Goal: Find specific page/section: Find specific page/section

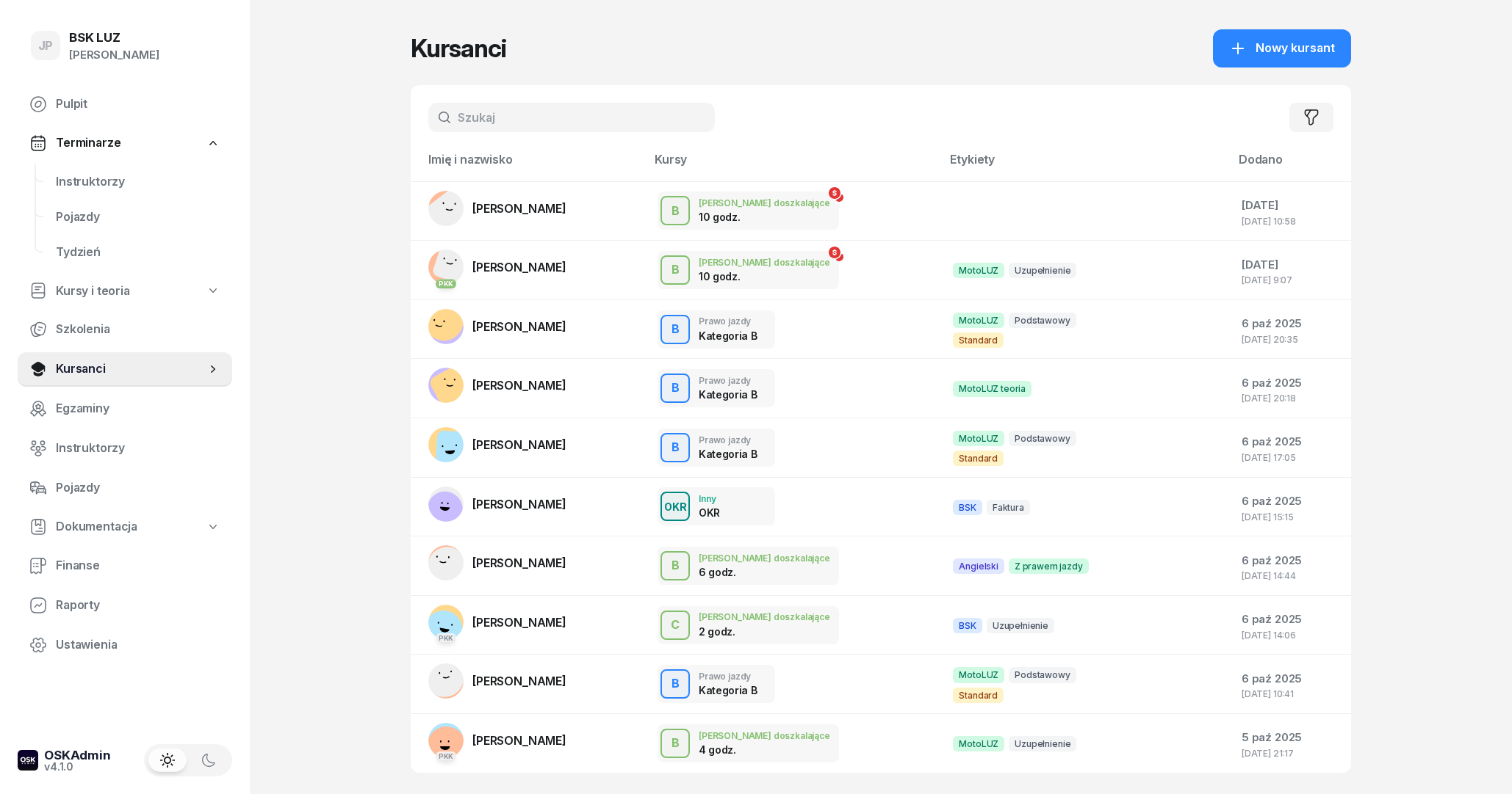
click at [521, 118] on input "text" at bounding box center [571, 118] width 287 height 30
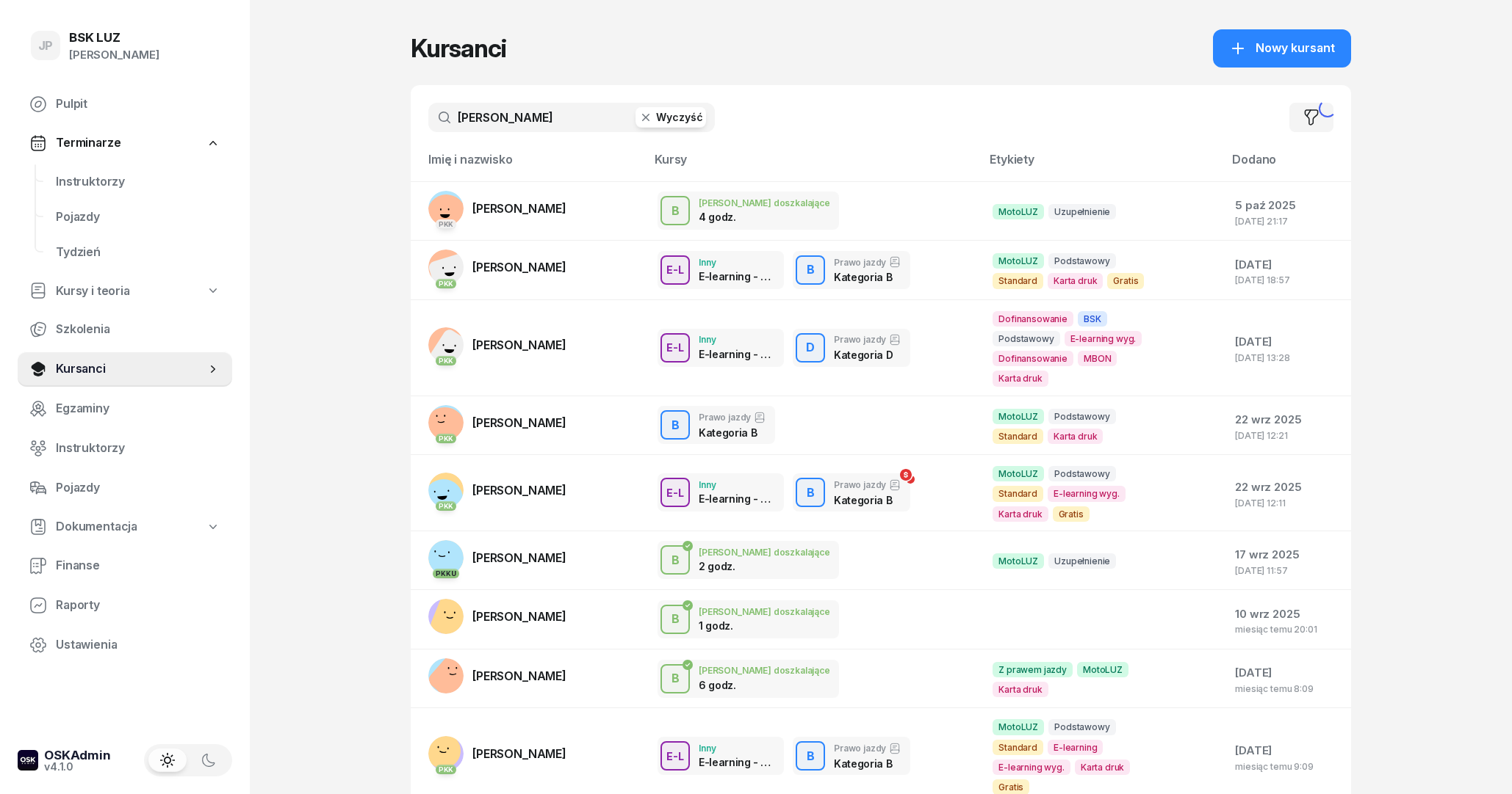
type input "[PERSON_NAME]"
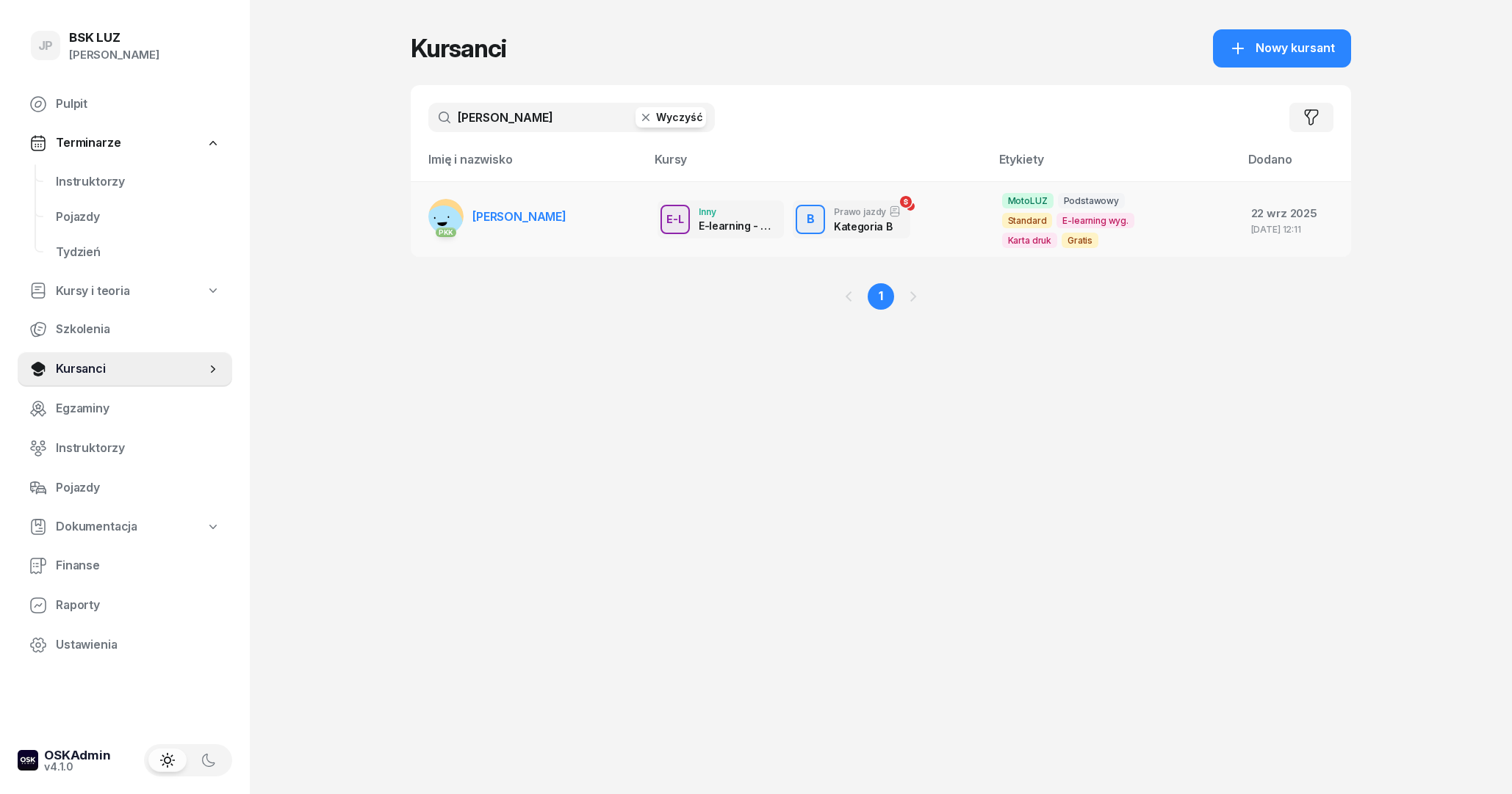
click at [575, 202] on td "PKK [PERSON_NAME]" at bounding box center [528, 218] width 235 height 75
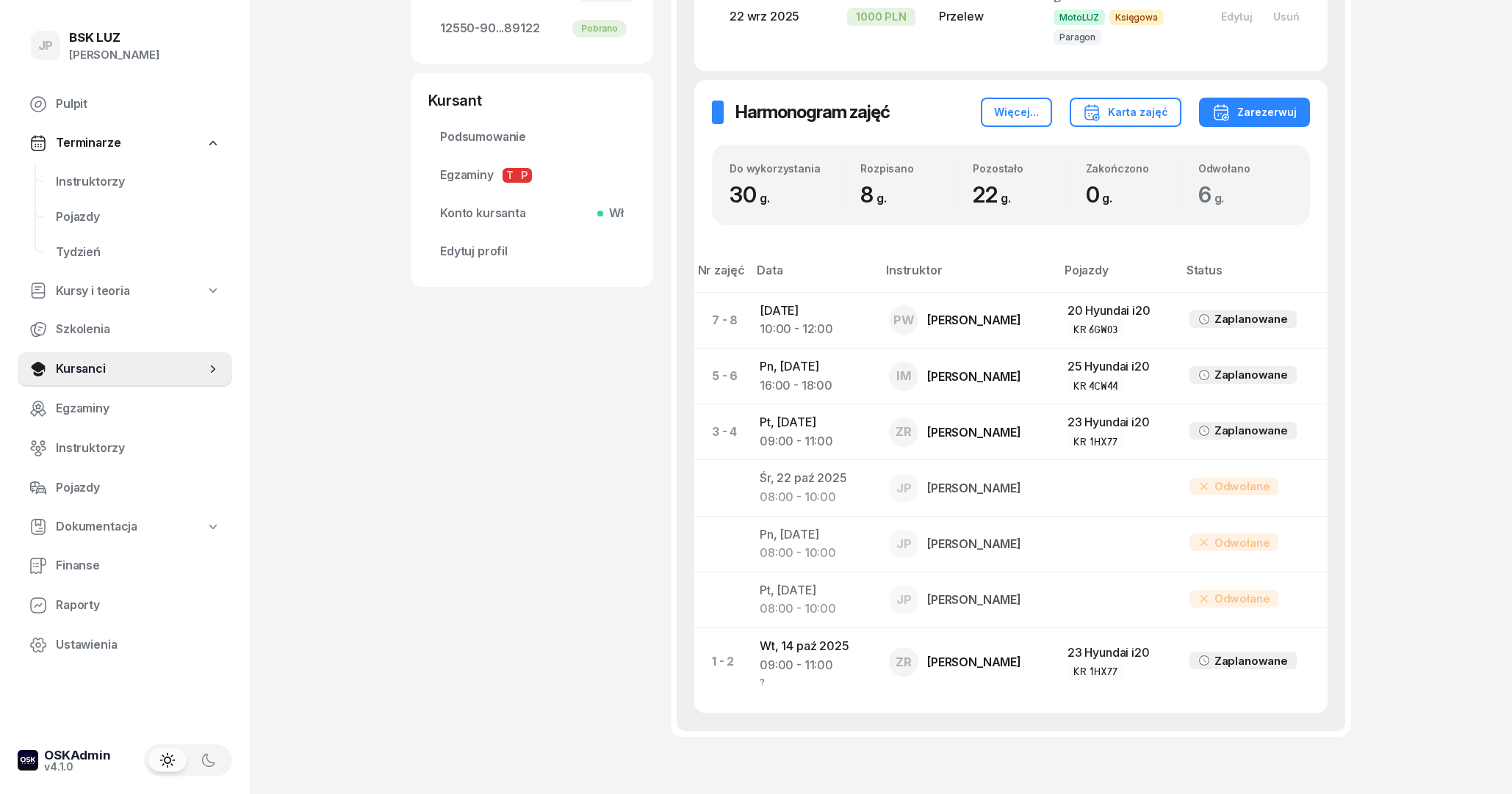
scroll to position [560, 0]
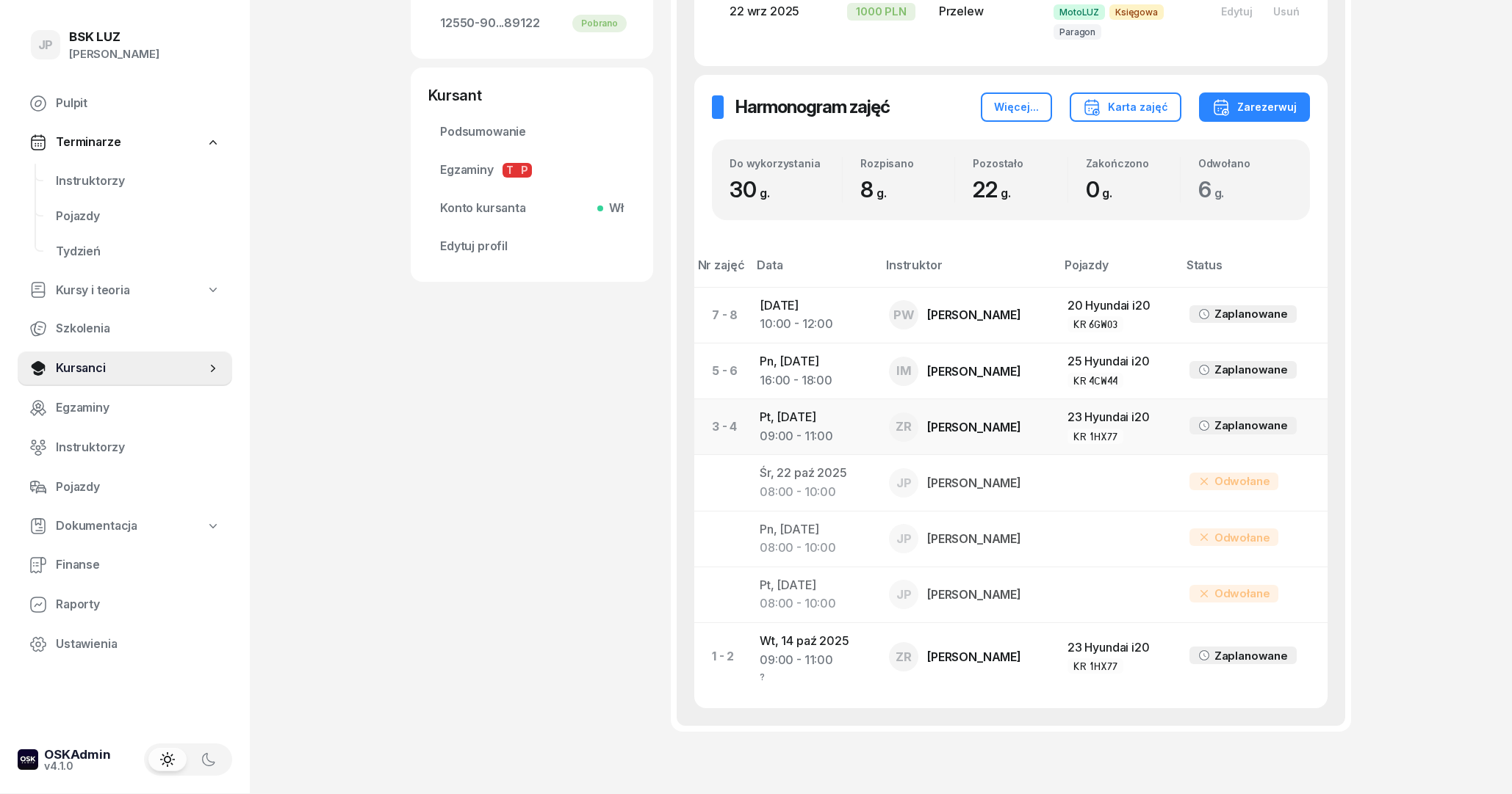
click at [1040, 443] on div "ZR [PERSON_NAME]" at bounding box center [966, 428] width 155 height 30
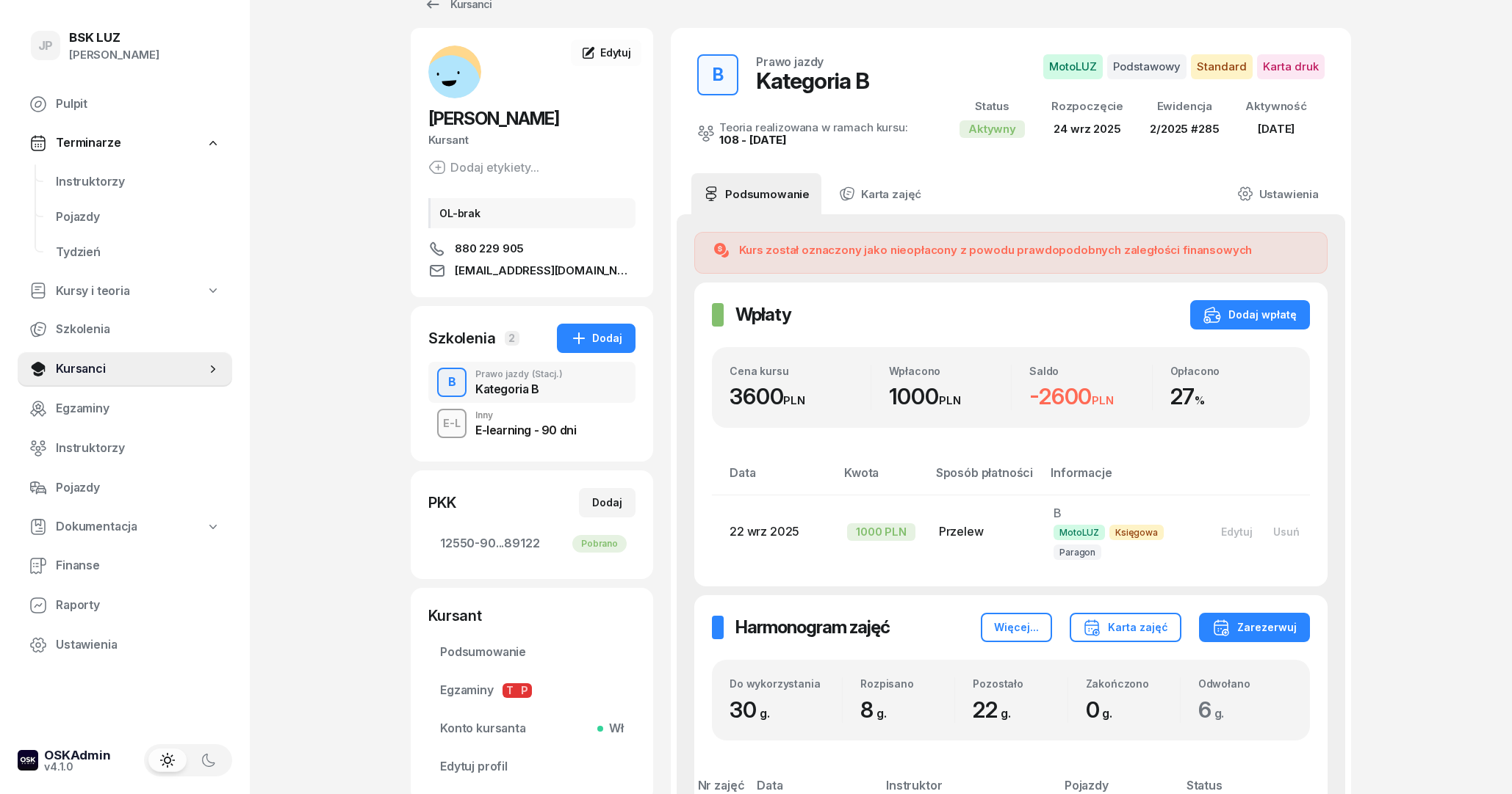
scroll to position [4, 0]
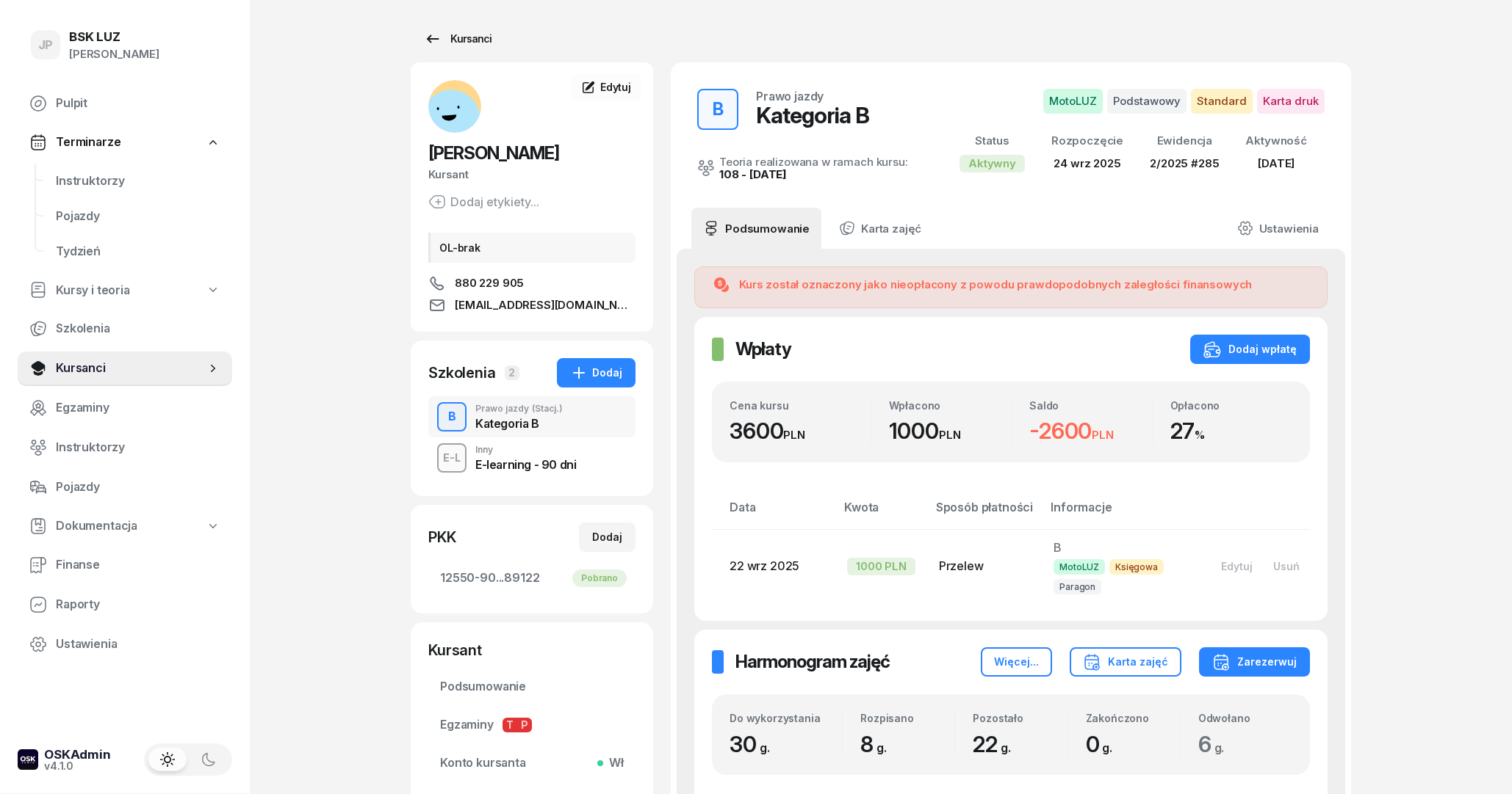
click at [465, 31] on div "Kursanci" at bounding box center [458, 39] width 68 height 18
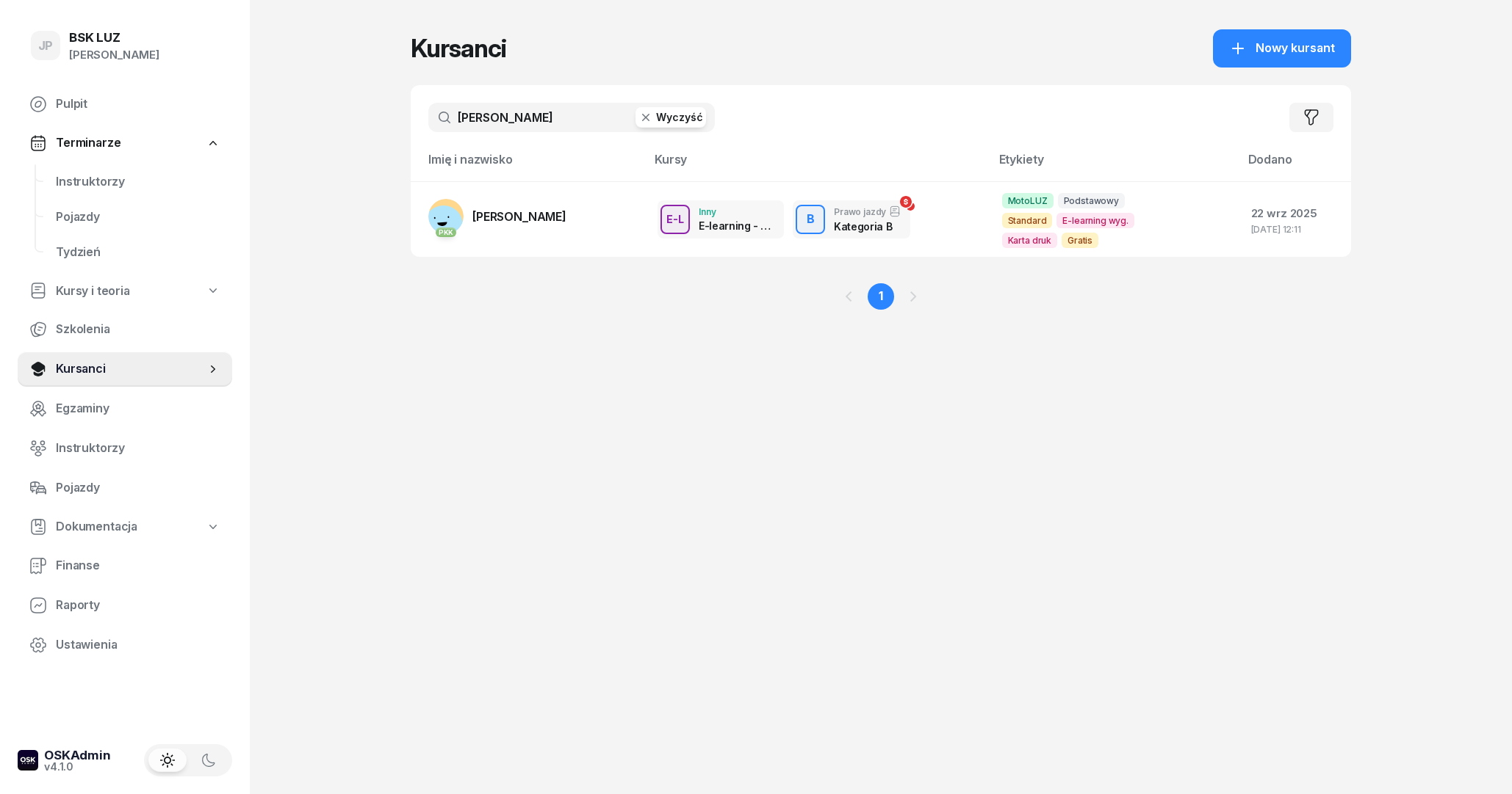
click at [648, 117] on icon "button" at bounding box center [646, 118] width 8 height 8
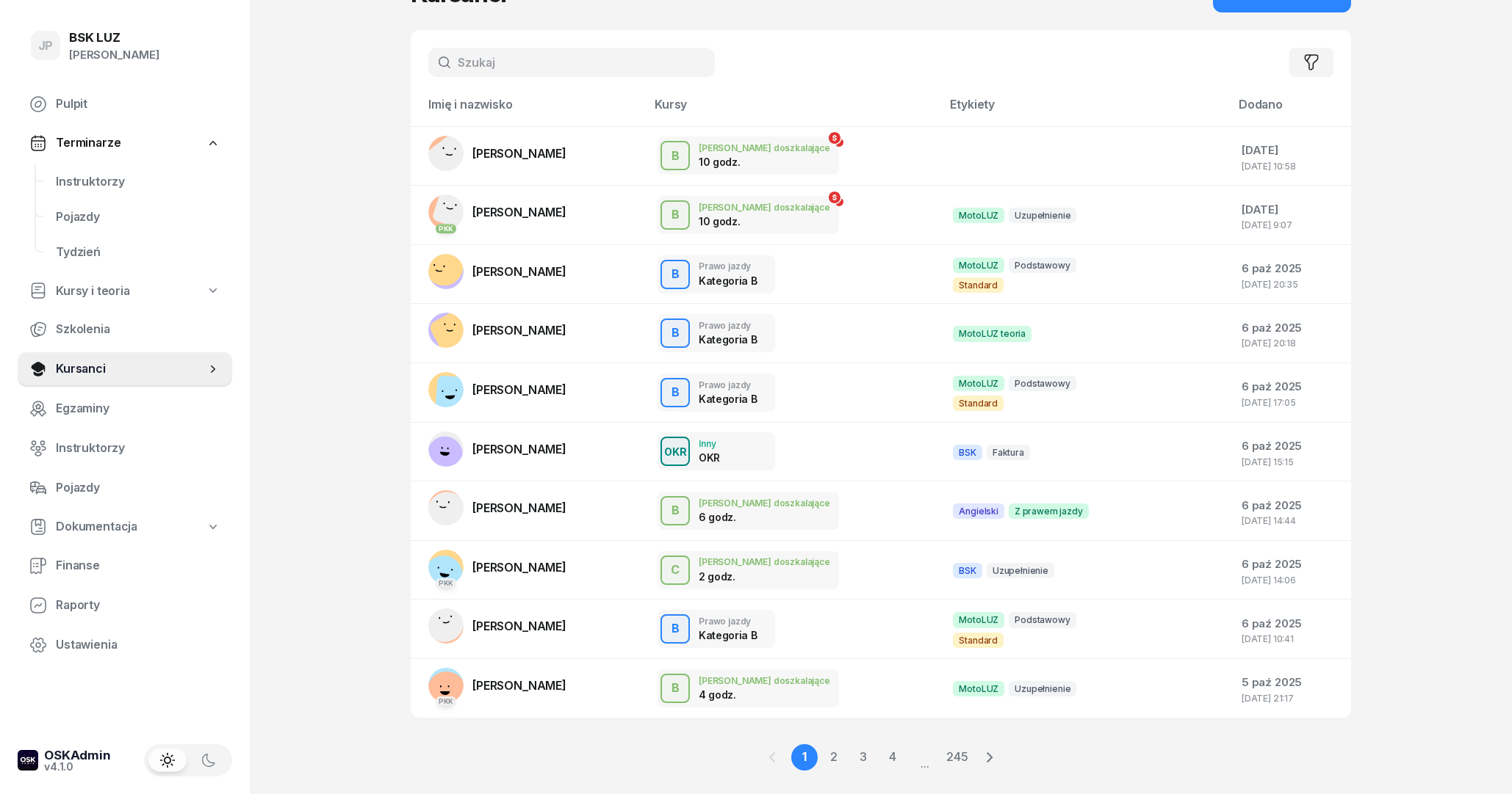
scroll to position [79, 0]
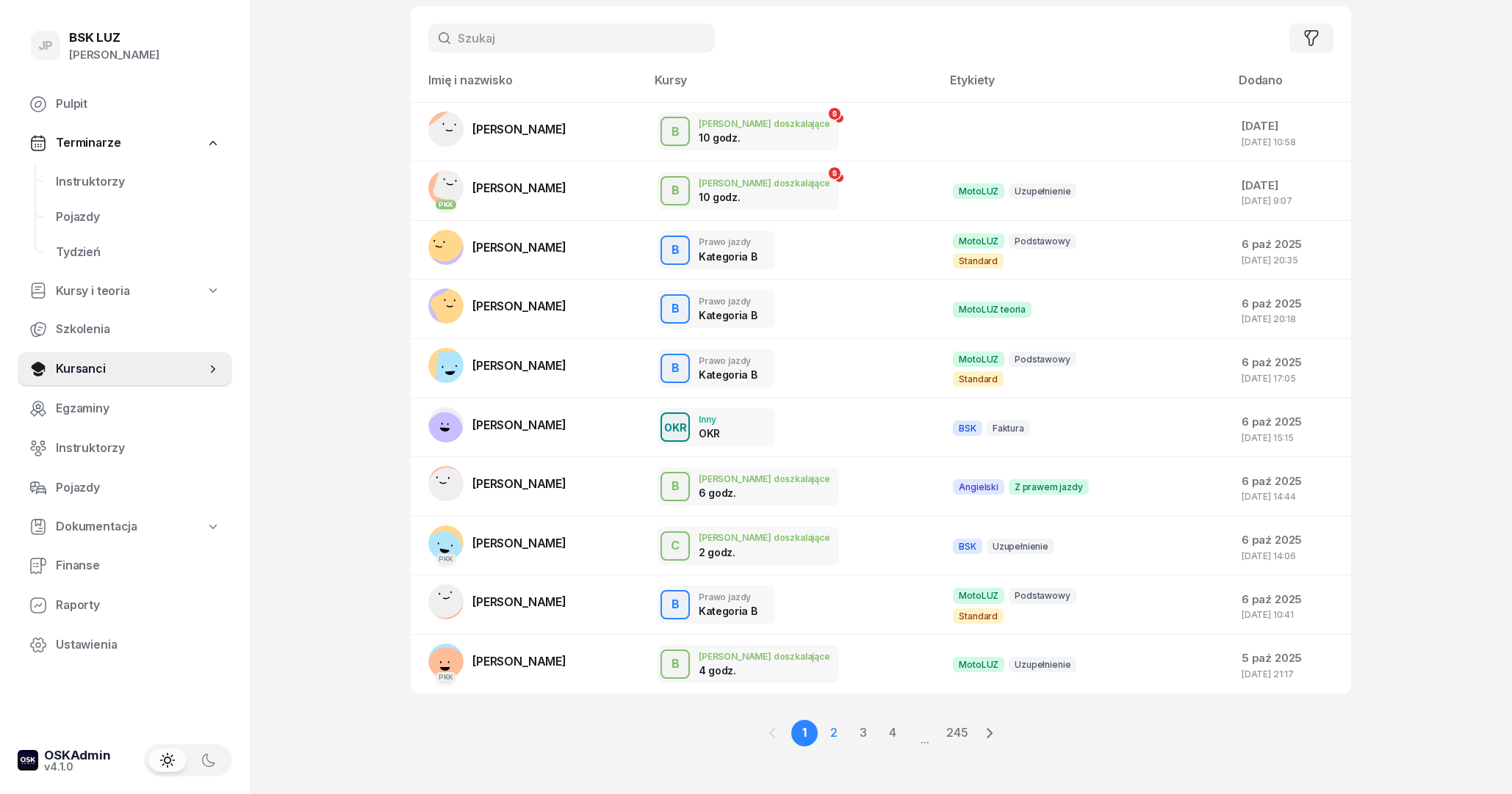
click at [834, 742] on link "2" at bounding box center [833, 733] width 26 height 26
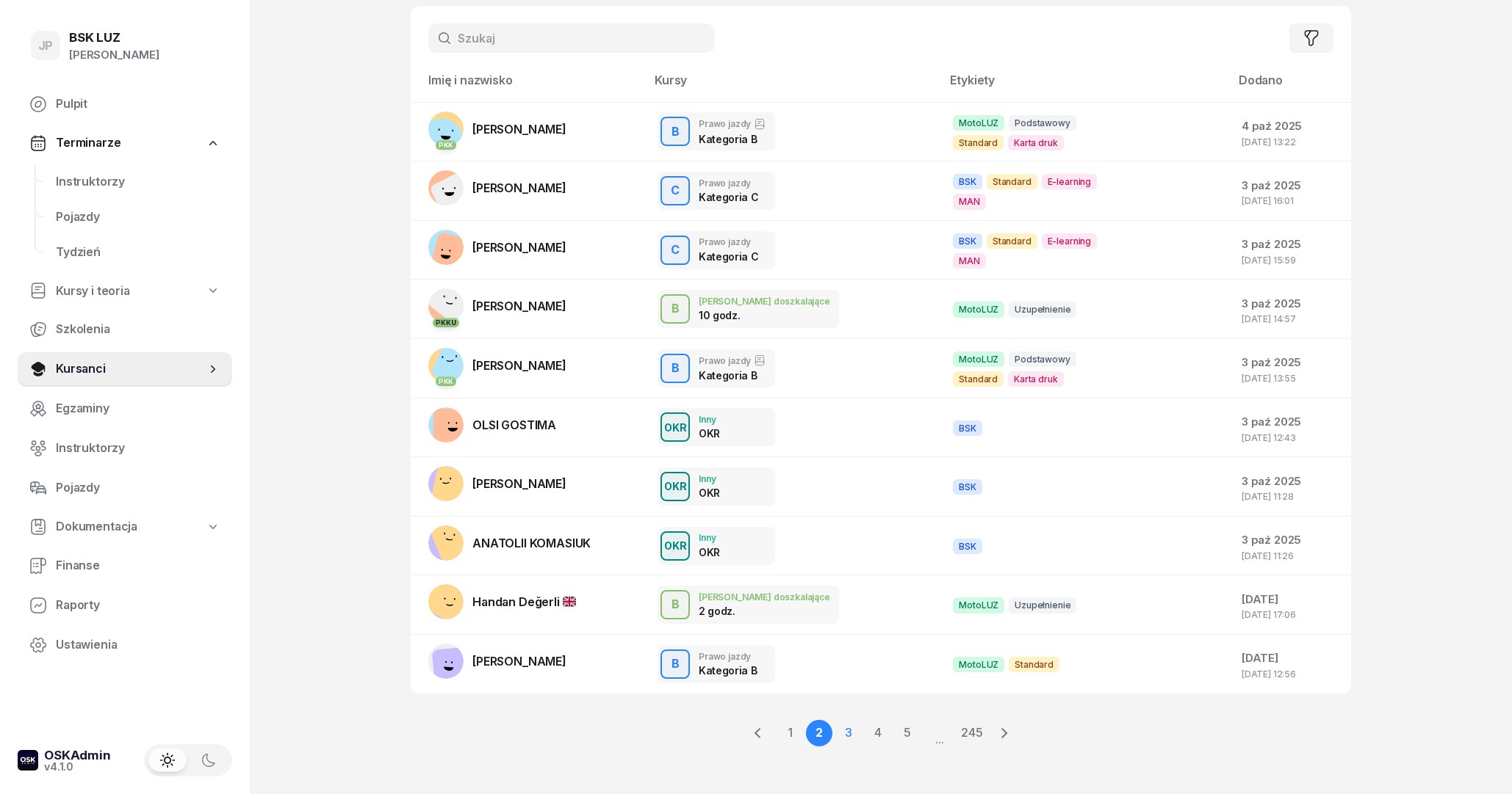
click at [852, 738] on link "3" at bounding box center [848, 733] width 26 height 26
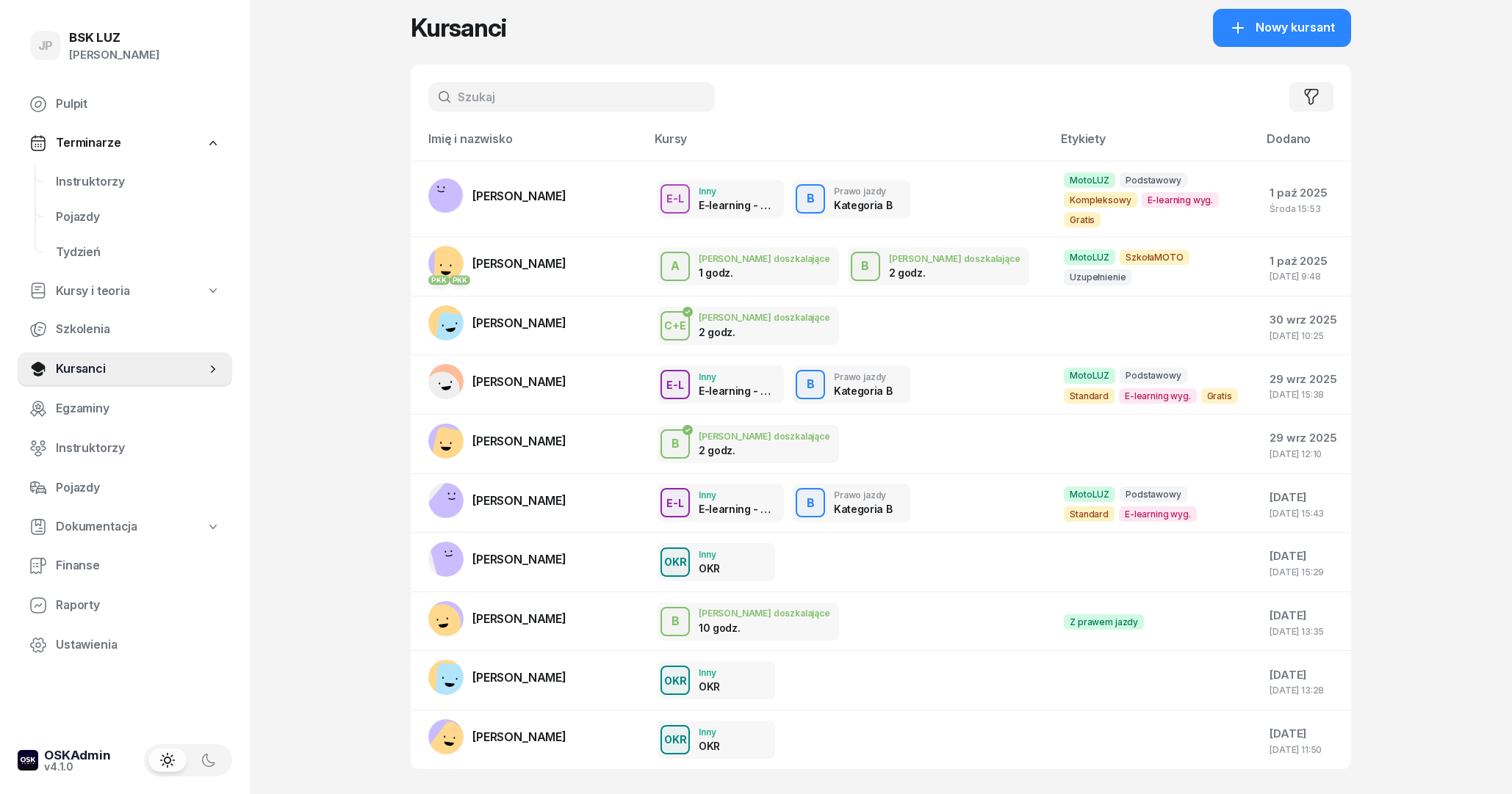
scroll to position [0, 0]
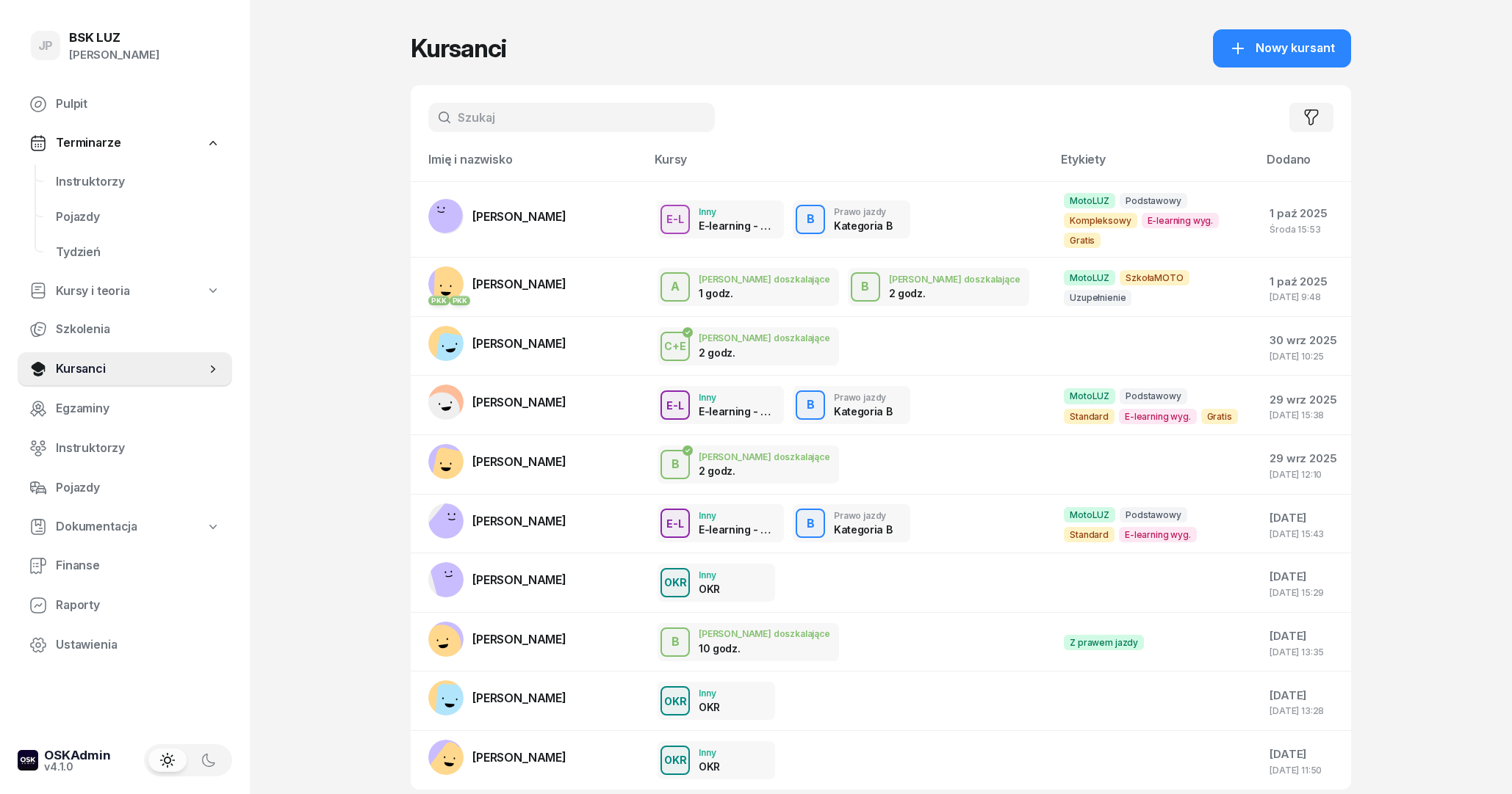
click at [460, 117] on input "text" at bounding box center [571, 118] width 287 height 30
click at [509, 129] on input "text" at bounding box center [571, 118] width 287 height 30
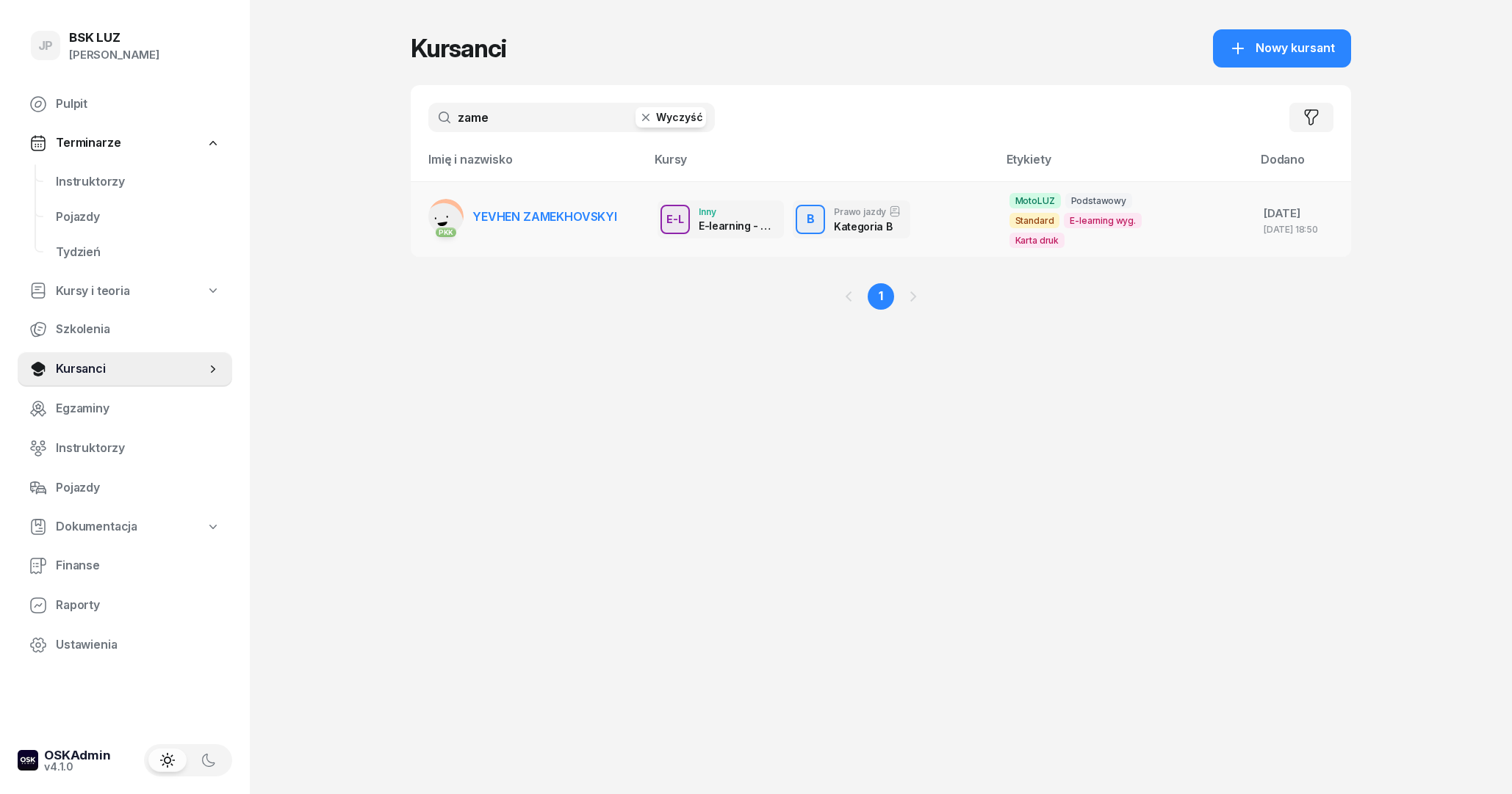
type input "zame"
click at [547, 211] on span "YEVHEN ZAMEKHOVSKYI" at bounding box center [544, 216] width 145 height 14
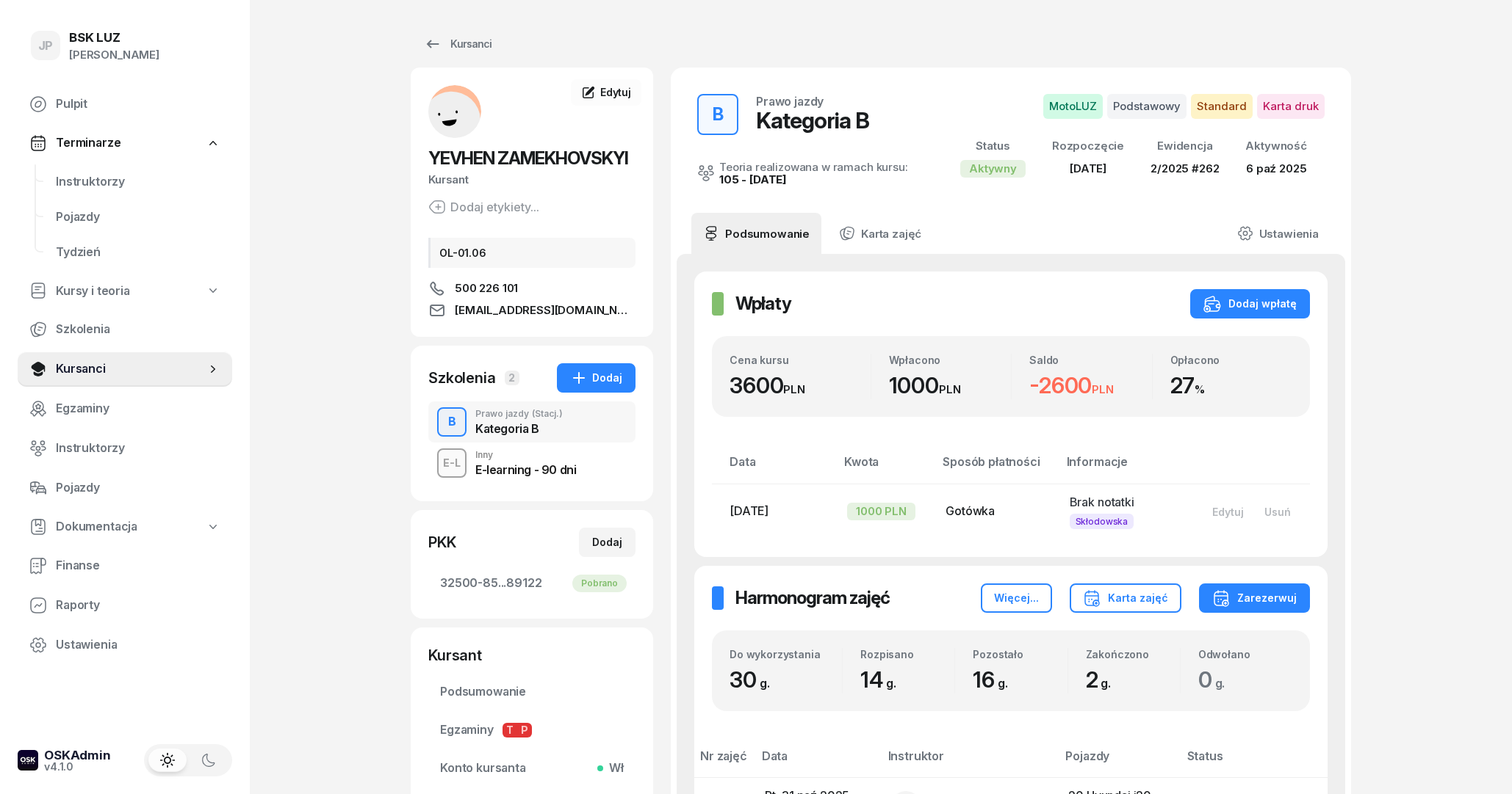
click at [493, 476] on div "E-learning - 90 dni" at bounding box center [525, 470] width 101 height 12
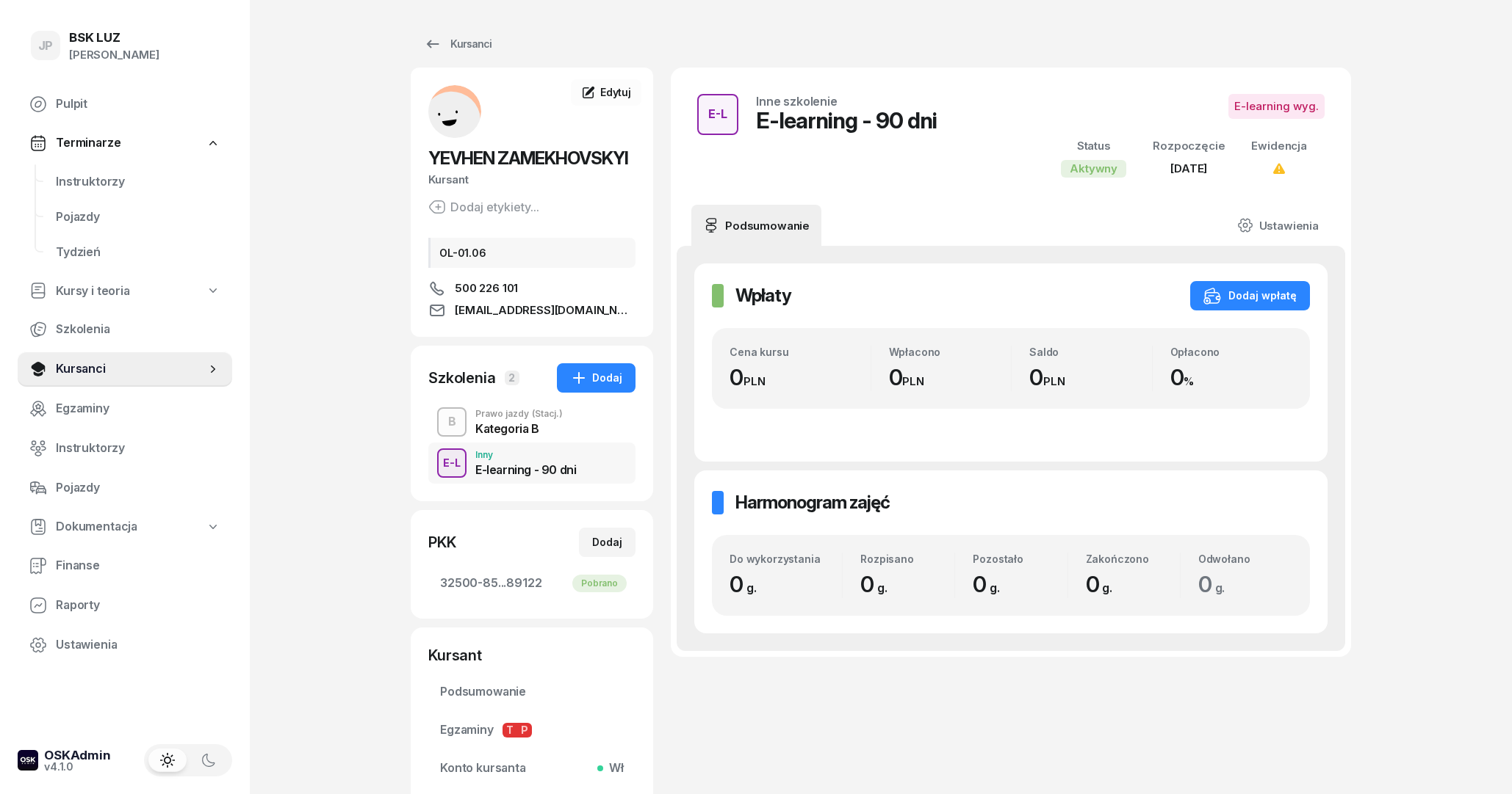
click at [488, 415] on div "Prawo jazdy (Stacj.)" at bounding box center [519, 413] width 87 height 8
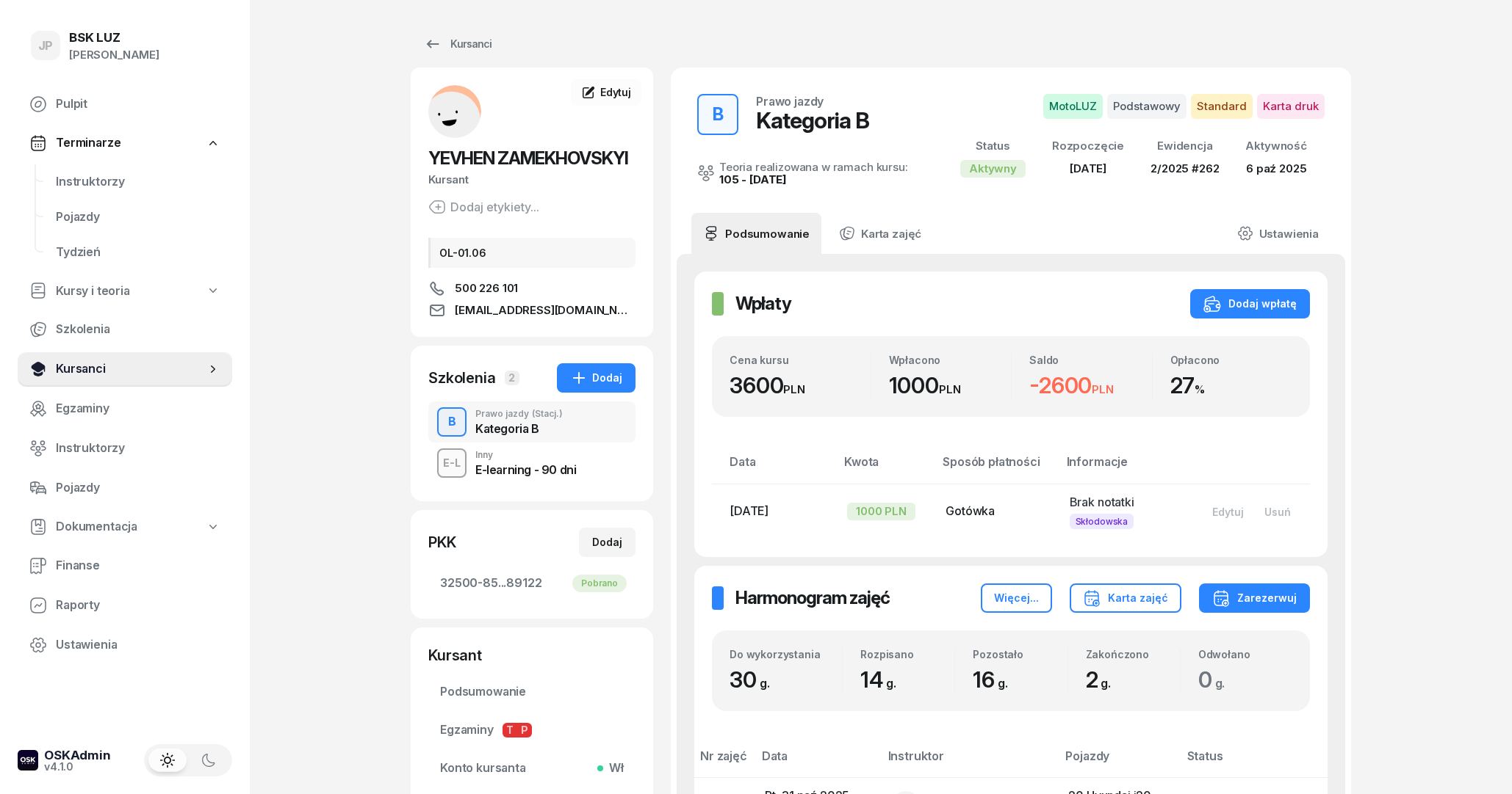
click at [44, 360] on link "Kursanci" at bounding box center [125, 370] width 215 height 36
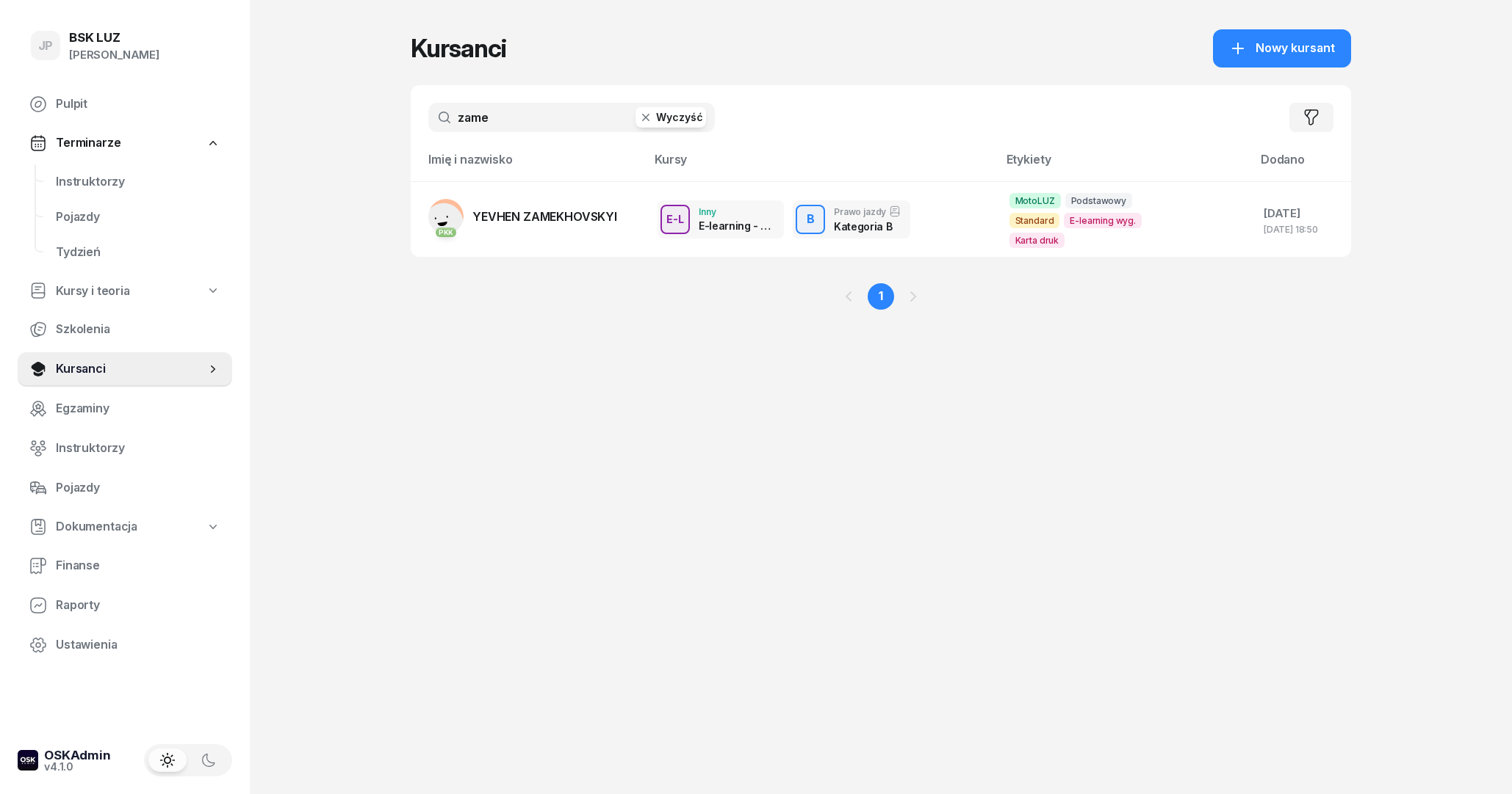
click at [658, 109] on button "Wyczyść" at bounding box center [670, 118] width 70 height 20
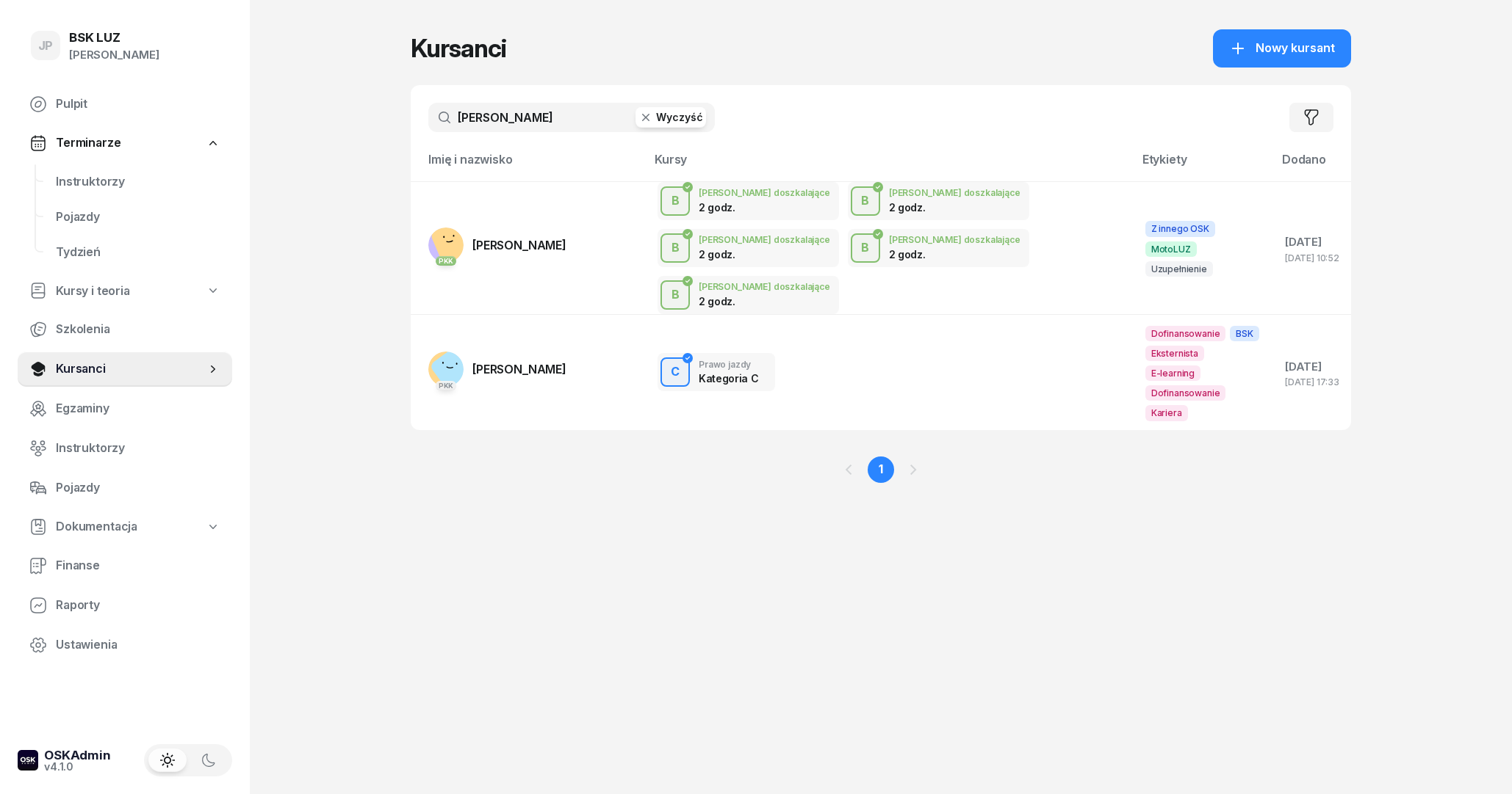
type input "[PERSON_NAME]"
click at [532, 362] on span "[PERSON_NAME]" at bounding box center [519, 369] width 94 height 14
